Goal: Find specific page/section

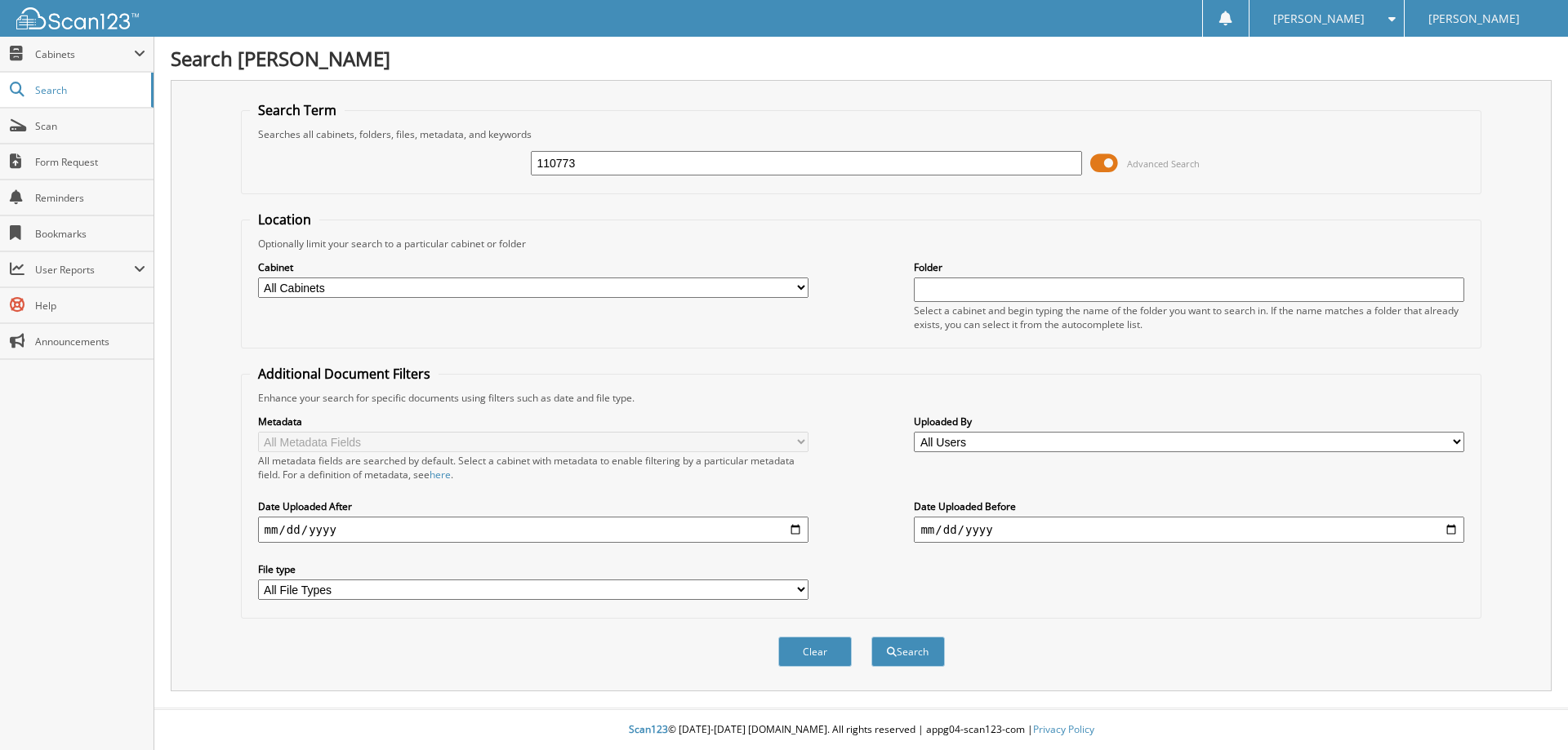
type input "110773"
click at [258, 278] on select "All Cabinets PARTS REBATES SERVICE RO Needs Filing" at bounding box center [533, 288] width 550 height 21
select select "23501"
click option "SERVICE RO" at bounding box center [0, 0] width 0 height 0
click at [899, 667] on button "Search" at bounding box center [907, 652] width 74 height 30
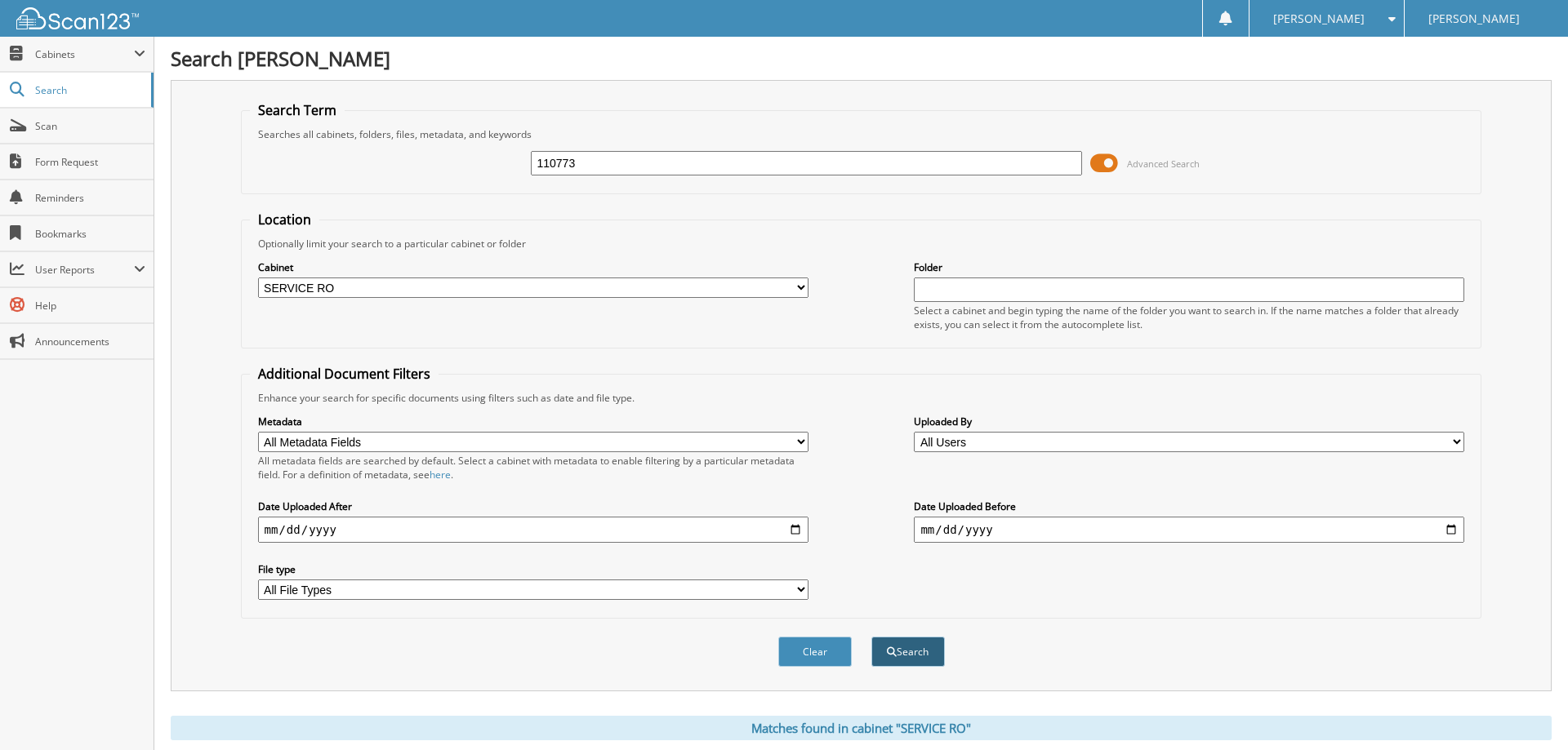
scroll to position [416, 0]
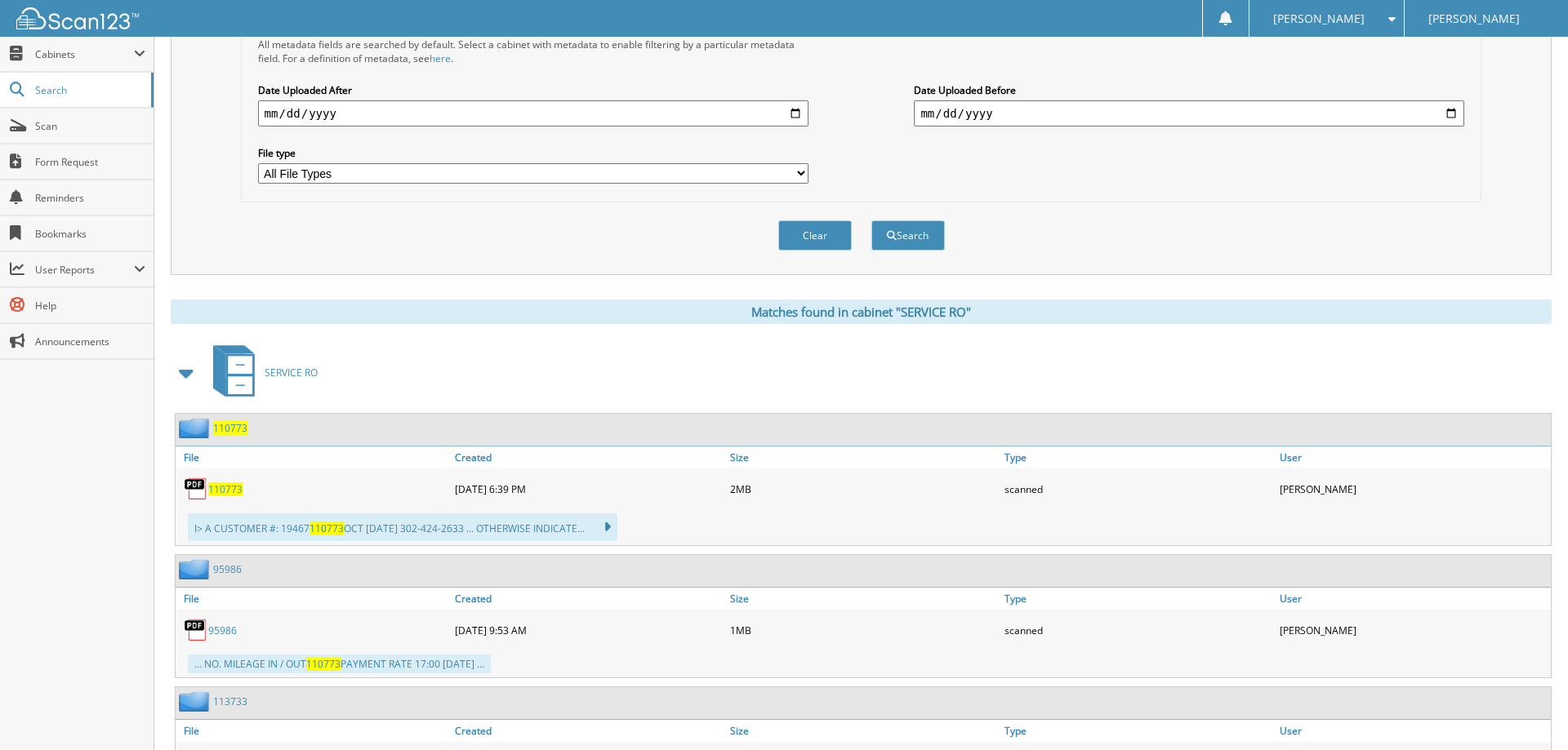
click at [224, 497] on span "110773" at bounding box center [225, 489] width 35 height 14
